Goal: Find specific page/section

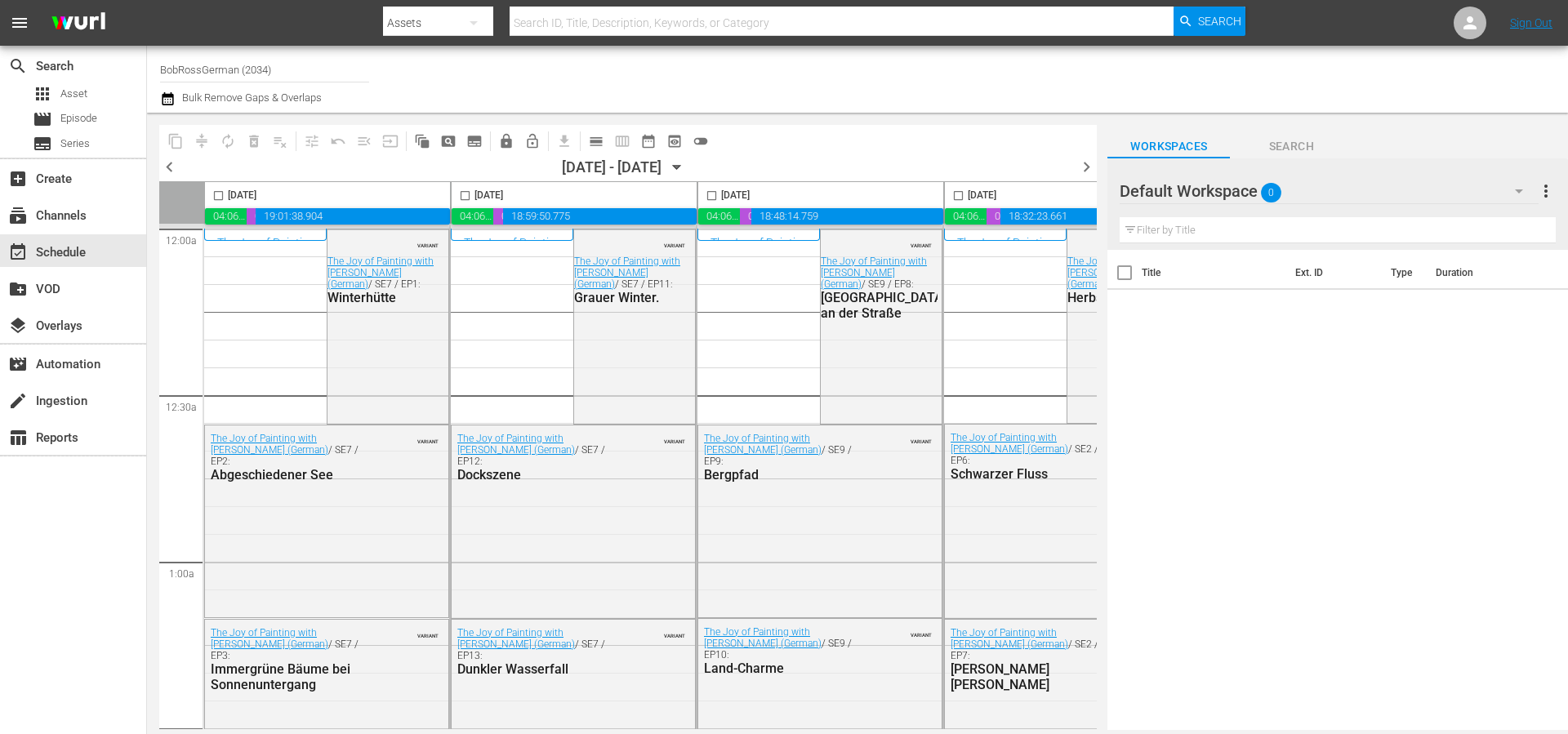
scroll to position [34, 0]
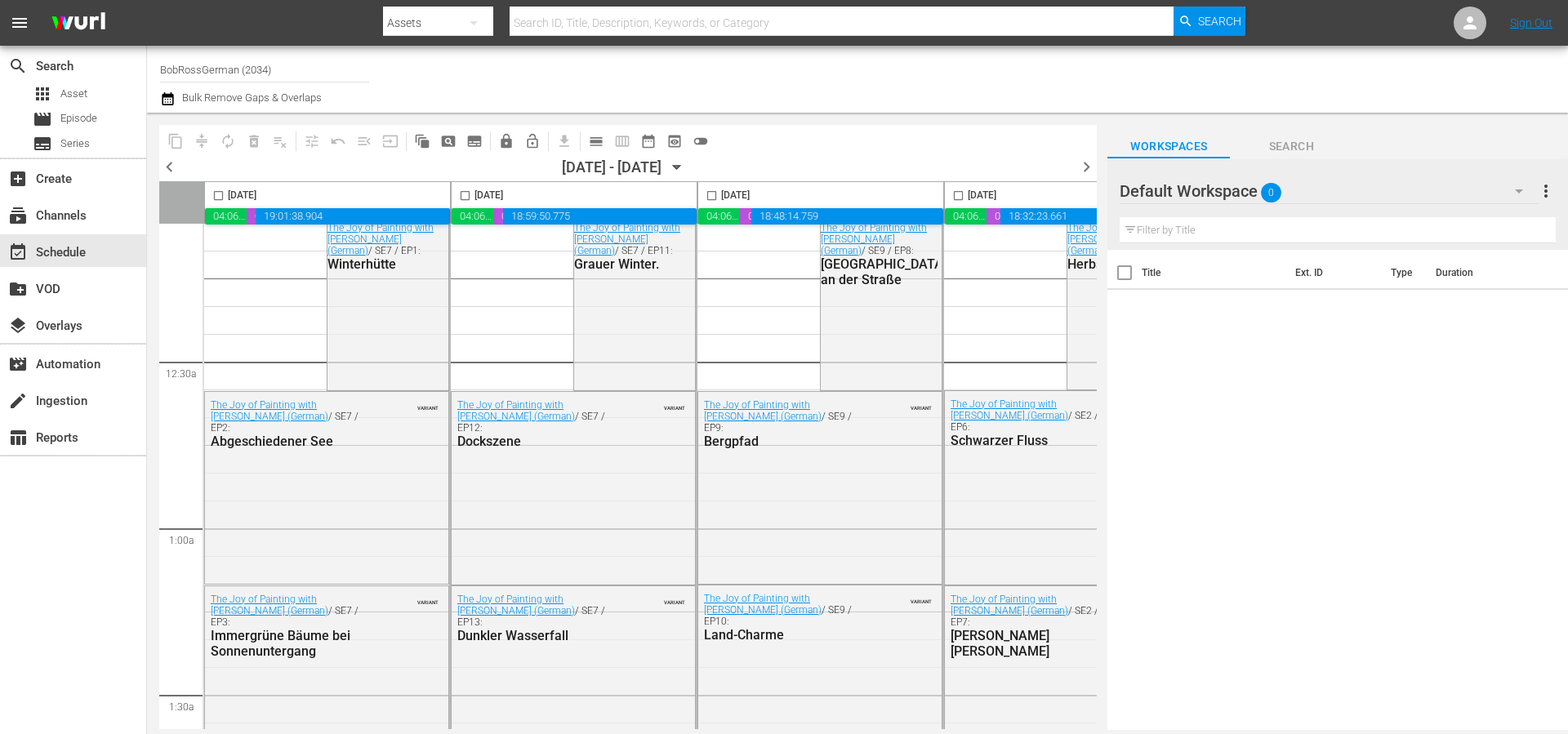
click at [249, 60] on input "BobRossGerman (2034)" at bounding box center [264, 69] width 209 height 39
type input "the f"
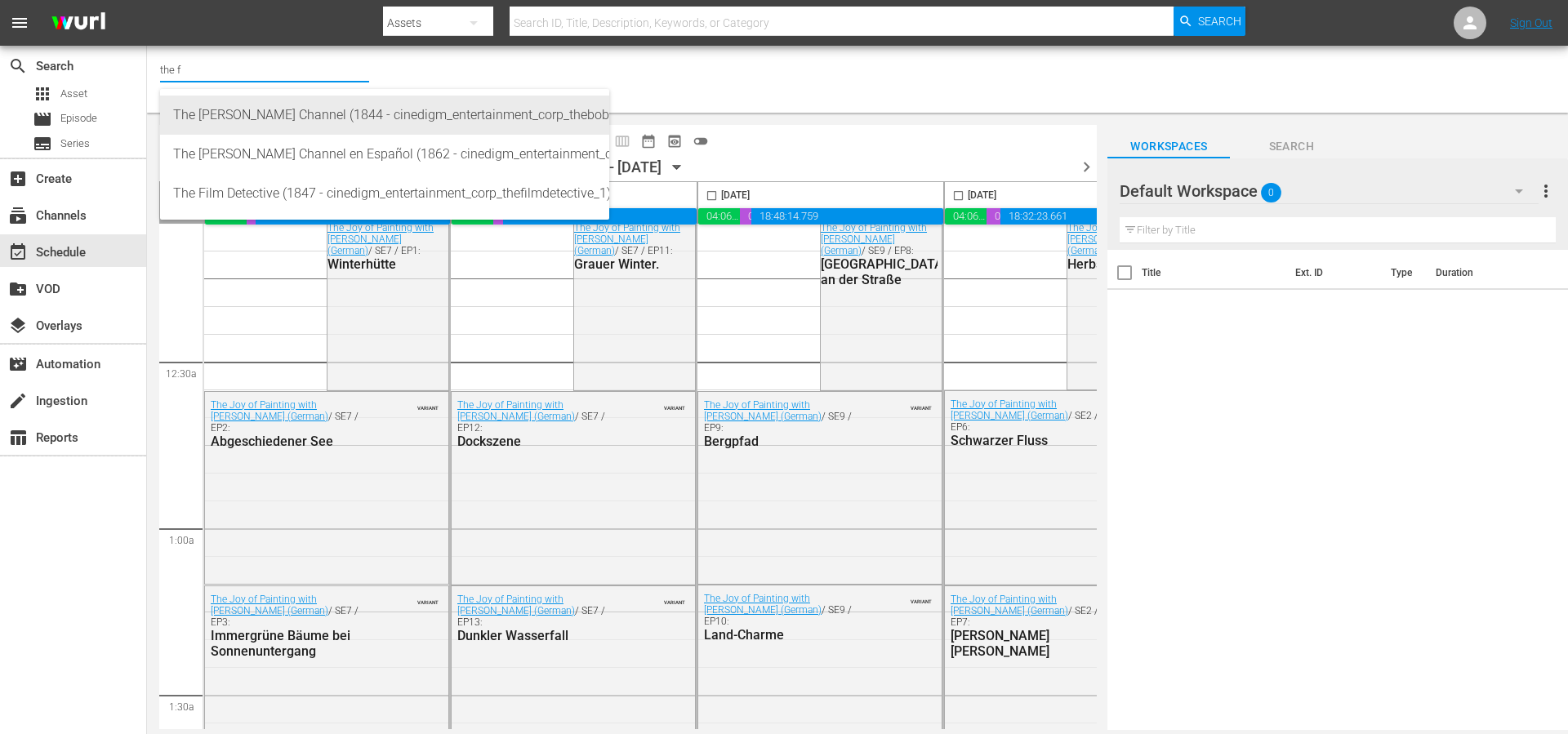
click at [319, 114] on div "The [PERSON_NAME] Channel (1844 - cinedigm_entertainment_corp_thebobrosschannel…" at bounding box center [385, 115] width 423 height 39
click at [327, 194] on div "The Film Detective (1847 - cinedigm_entertainment_corp_thefilmdetective_1)" at bounding box center [385, 194] width 423 height 39
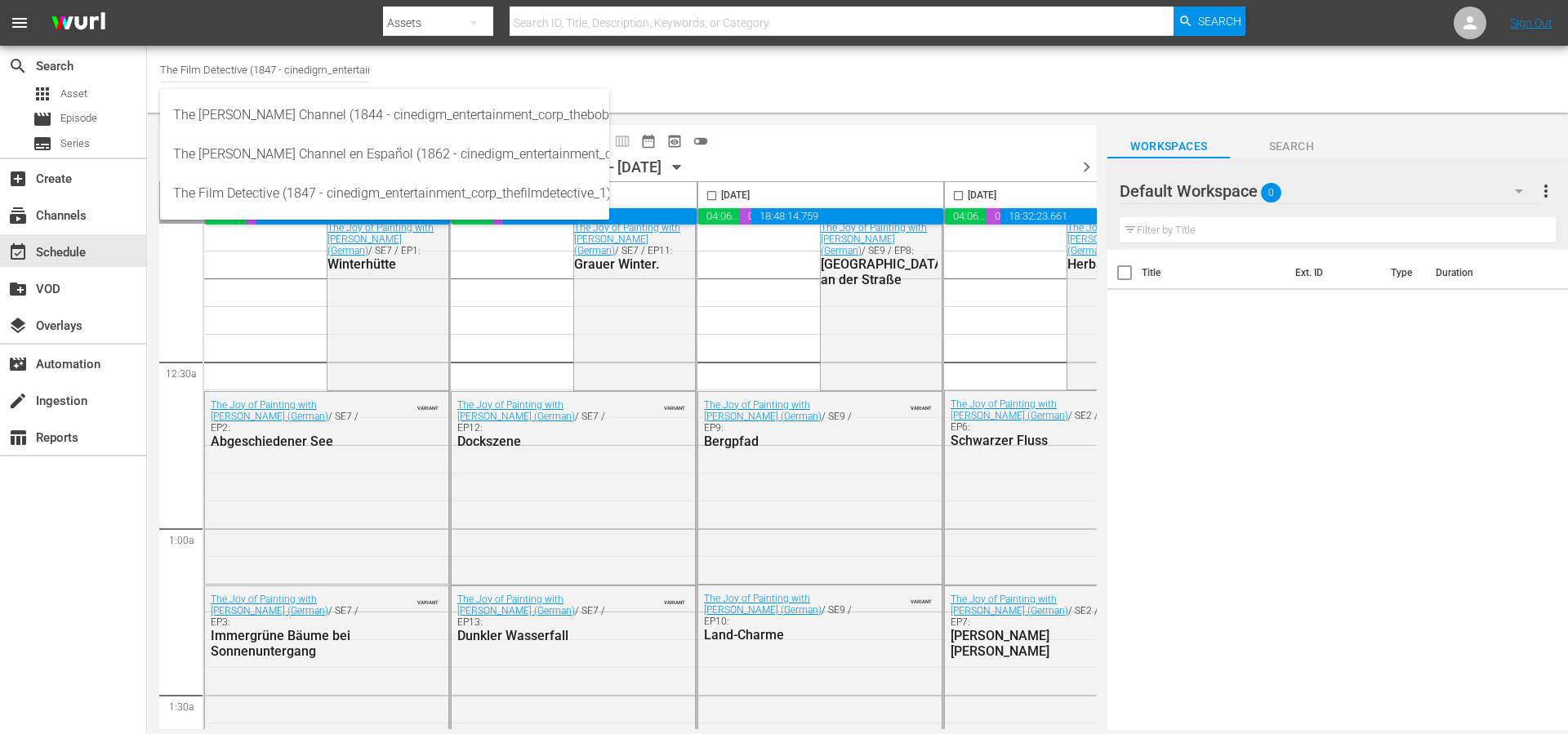
click at [344, 193] on div "[DATE]" at bounding box center [327, 194] width 245 height 26
